Goal: Navigation & Orientation: Find specific page/section

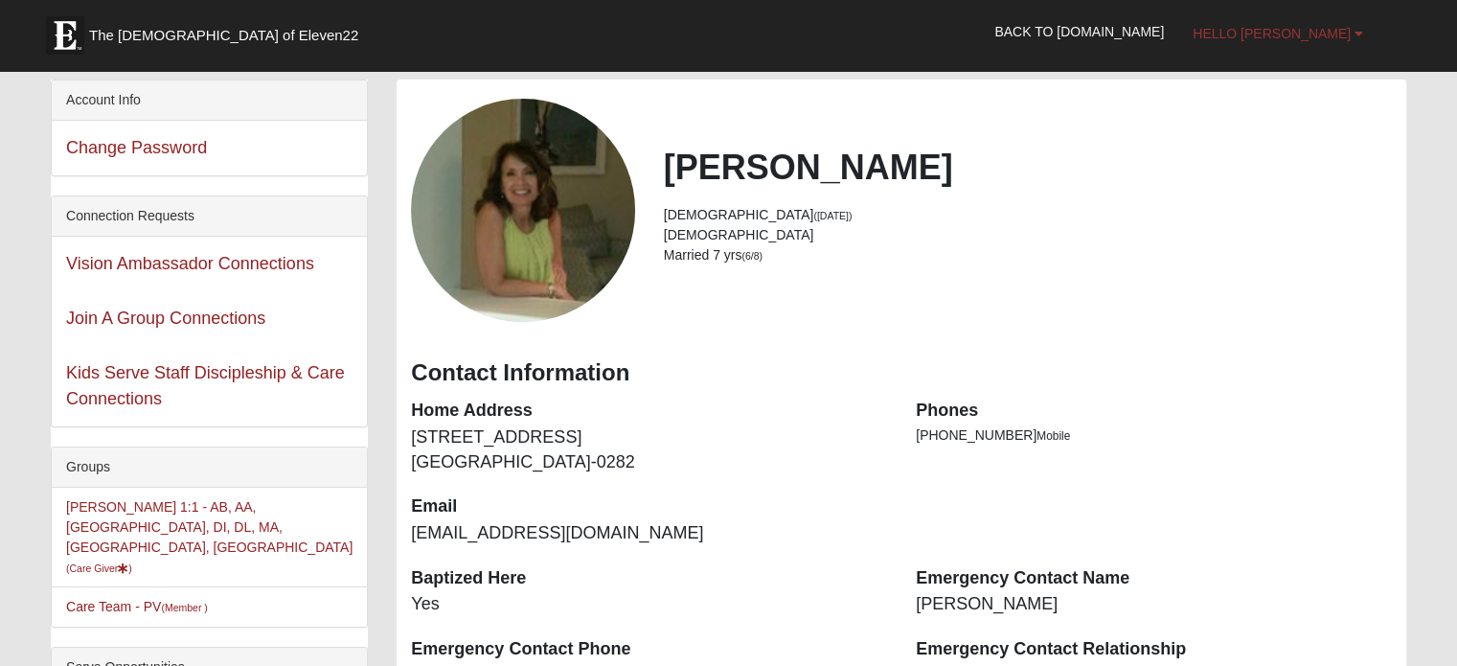
click at [1350, 28] on link "Hello [PERSON_NAME]" at bounding box center [1277, 34] width 199 height 48
click at [1332, 30] on span "Hello [PERSON_NAME]" at bounding box center [1271, 33] width 158 height 15
click at [1178, 30] on link "Back to [DOMAIN_NAME]" at bounding box center [1079, 32] width 198 height 48
click at [1127, 31] on link "Back to [DOMAIN_NAME]" at bounding box center [1079, 32] width 198 height 48
click at [1354, 29] on b at bounding box center [1358, 33] width 9 height 13
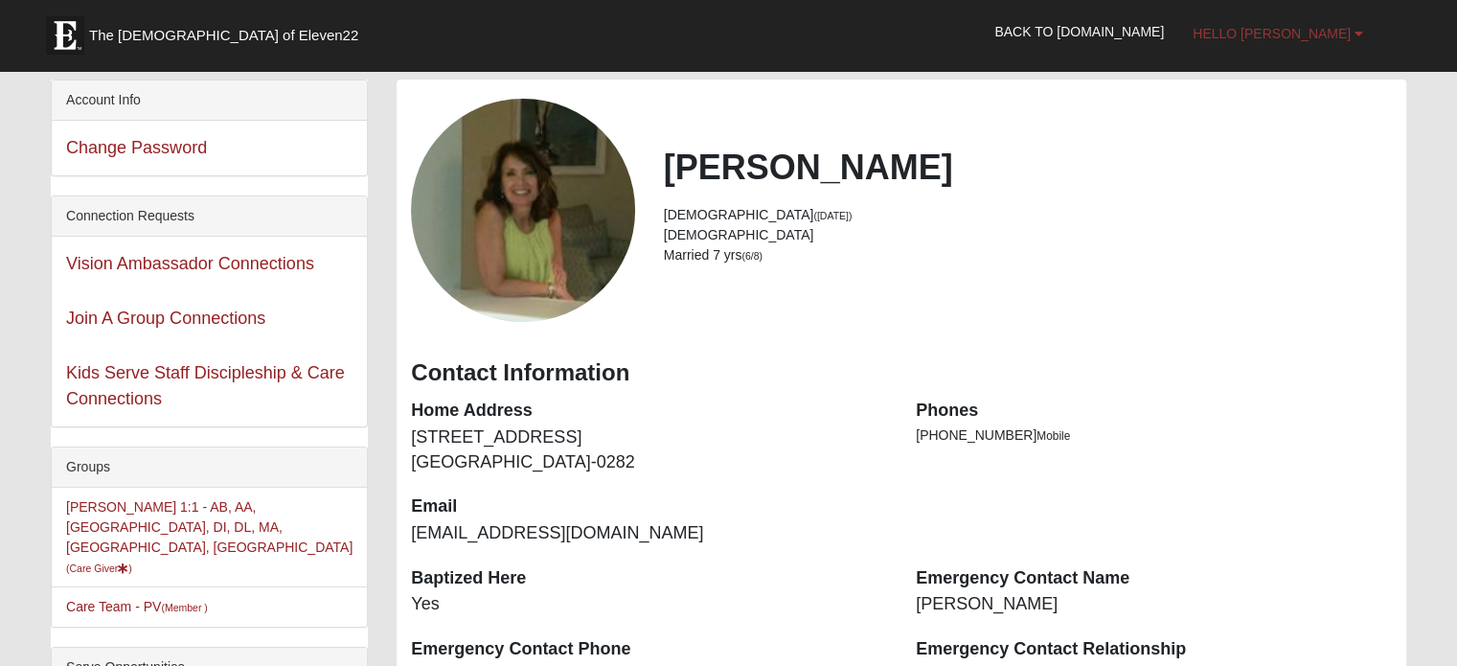
click at [1334, 33] on span "Hello [PERSON_NAME]" at bounding box center [1271, 33] width 158 height 15
click at [1413, 34] on div "The Church of Eleven22 Hello Joanne My Account Log Out Back to COE22.com" at bounding box center [728, 32] width 1384 height 51
click at [1358, 32] on b at bounding box center [1358, 33] width 9 height 13
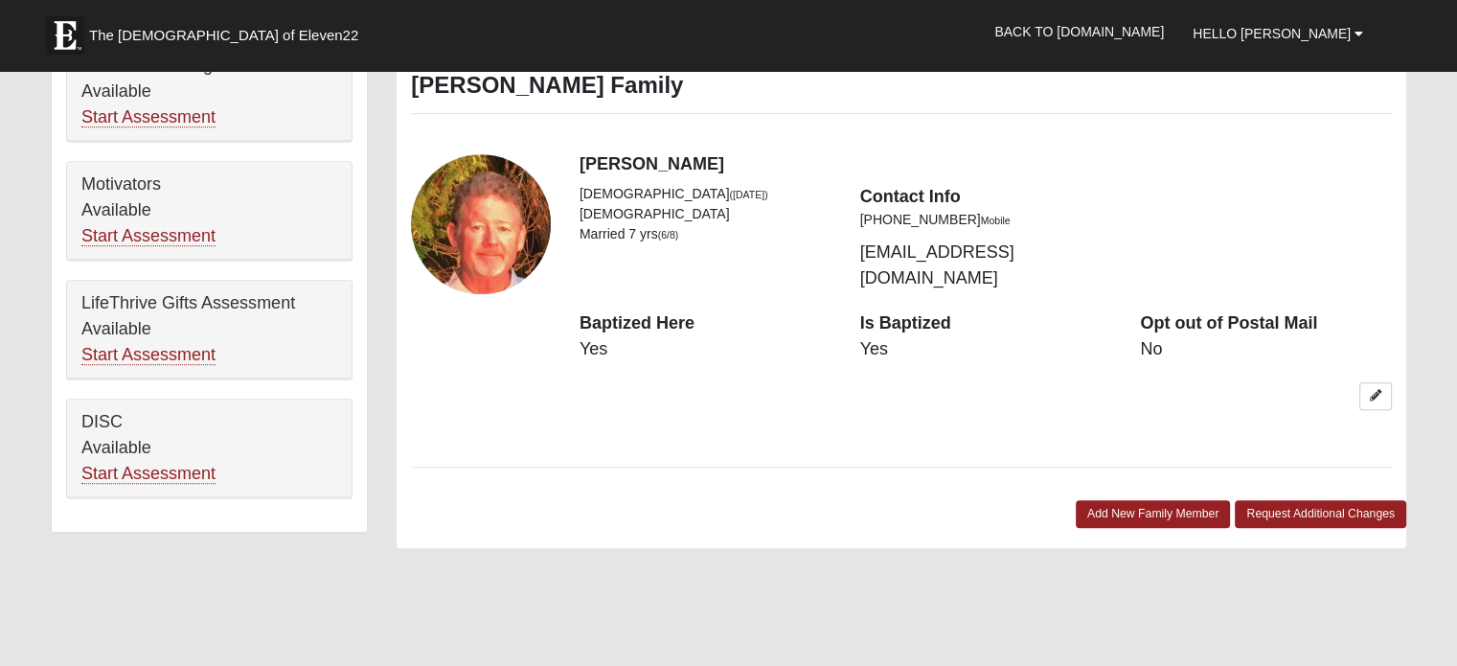
scroll to position [1054, 0]
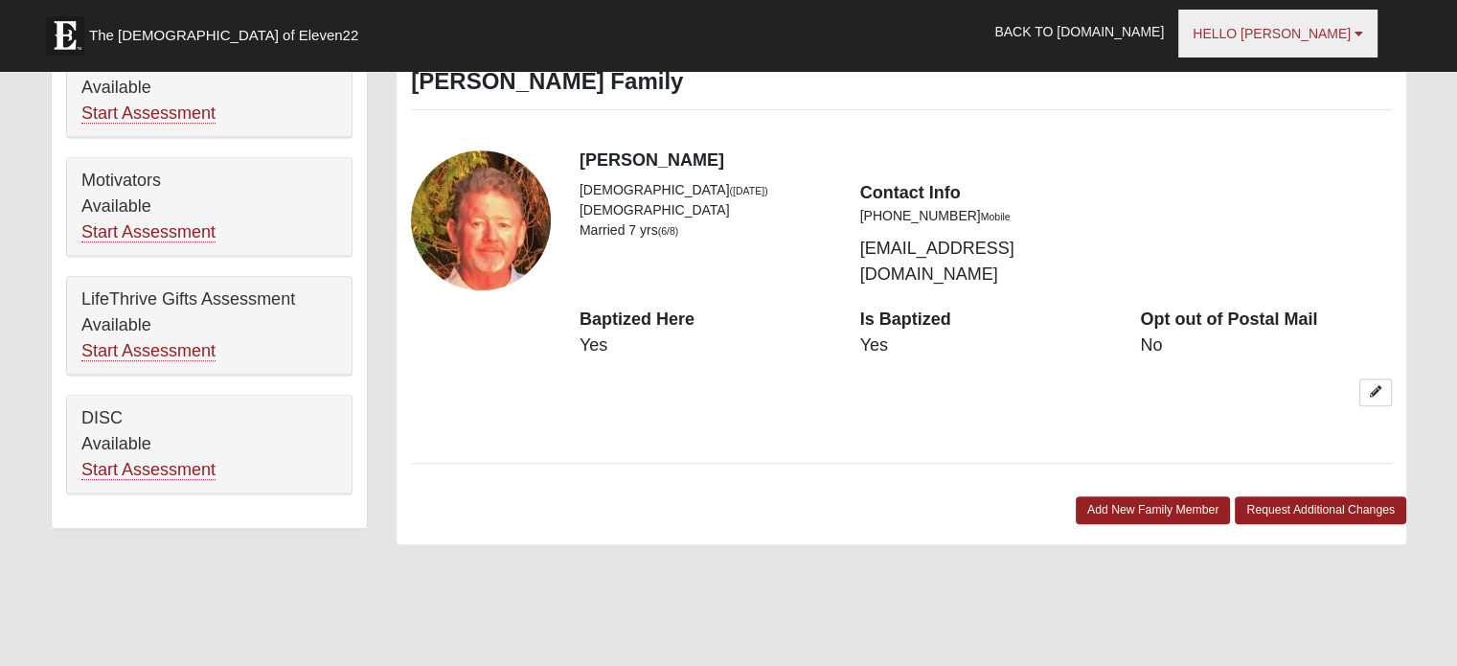
click at [1283, 38] on span "Hello [PERSON_NAME]" at bounding box center [1271, 33] width 158 height 15
